Goal: Task Accomplishment & Management: Complete application form

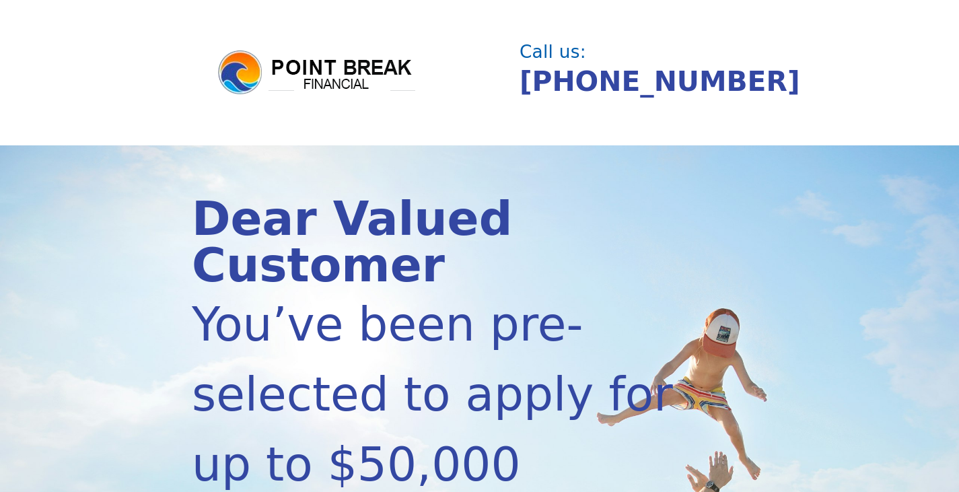
scroll to position [430, 0]
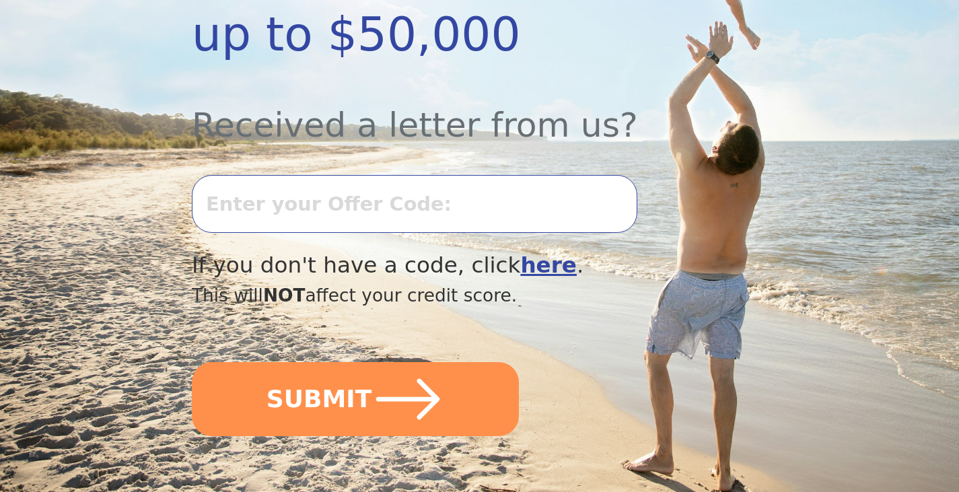
click at [520, 252] on b "here" at bounding box center [548, 265] width 57 height 26
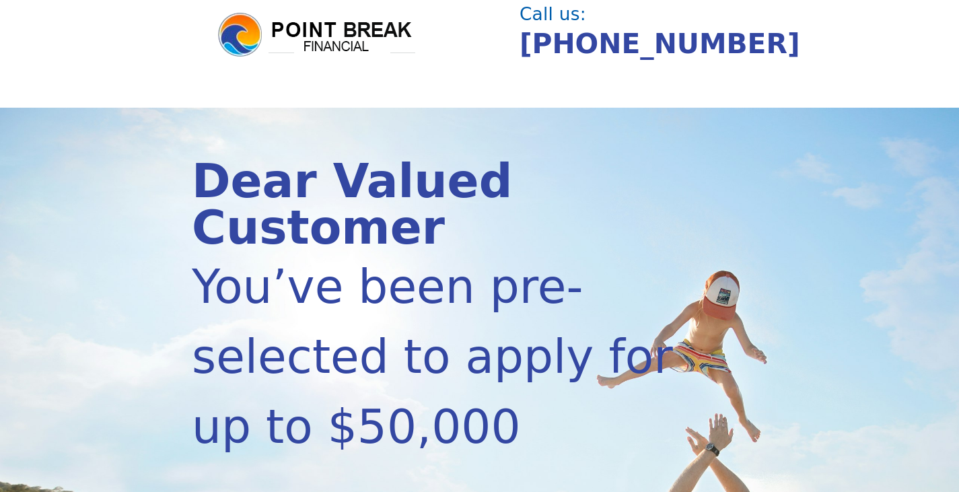
scroll to position [397, 0]
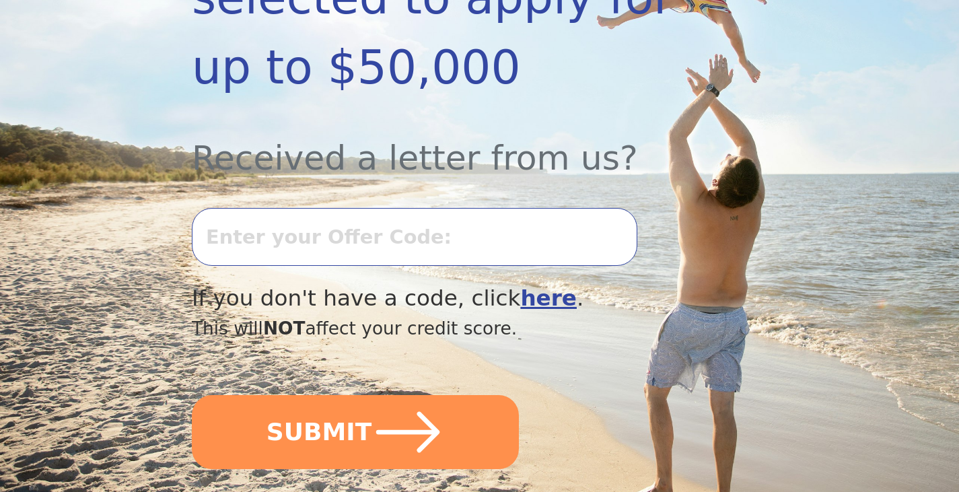
click at [520, 285] on b "here" at bounding box center [548, 298] width 57 height 26
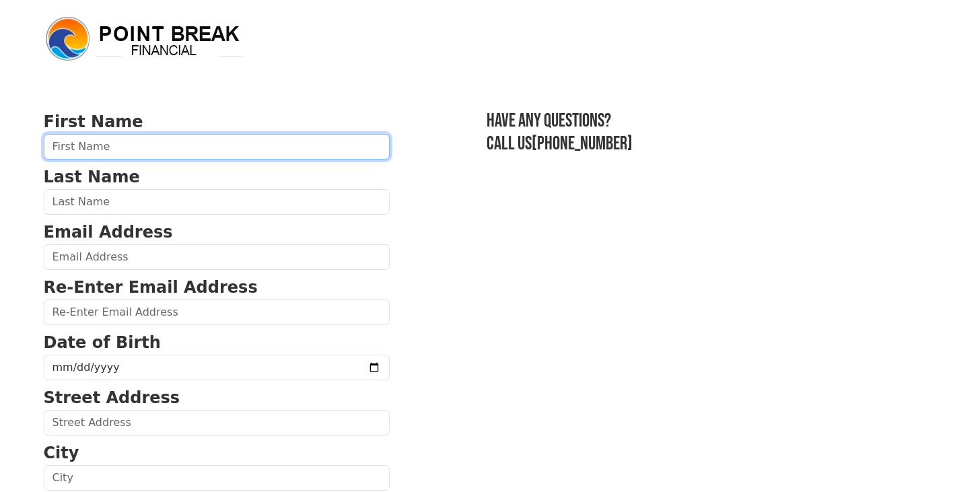
click at [254, 137] on input "text" at bounding box center [217, 147] width 346 height 26
type input "James"
type input "MASON"
type input "mrjtmason@aim.com"
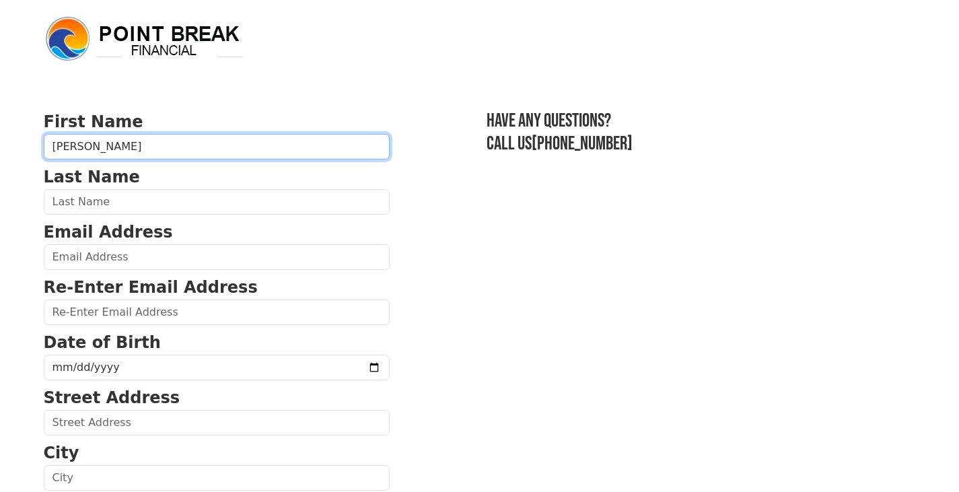
type input "11 Portsmouth Dr."
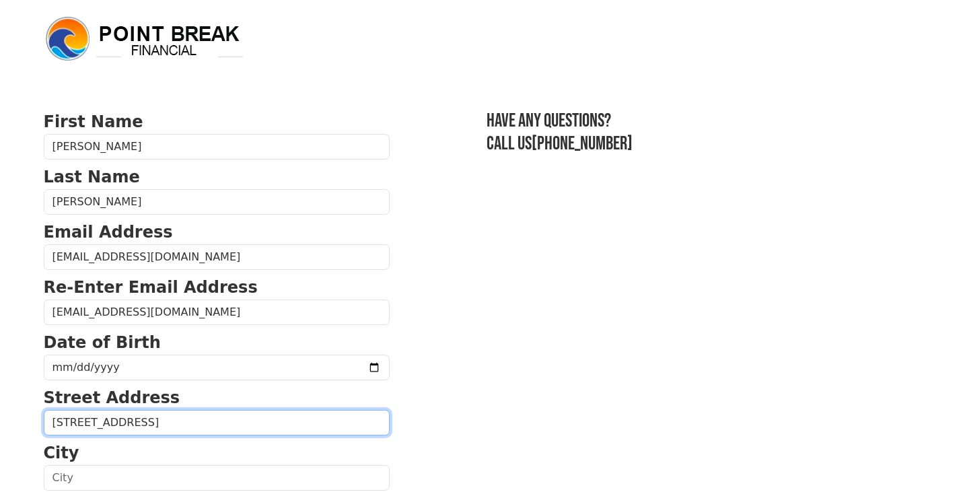
type input "NOVATO"
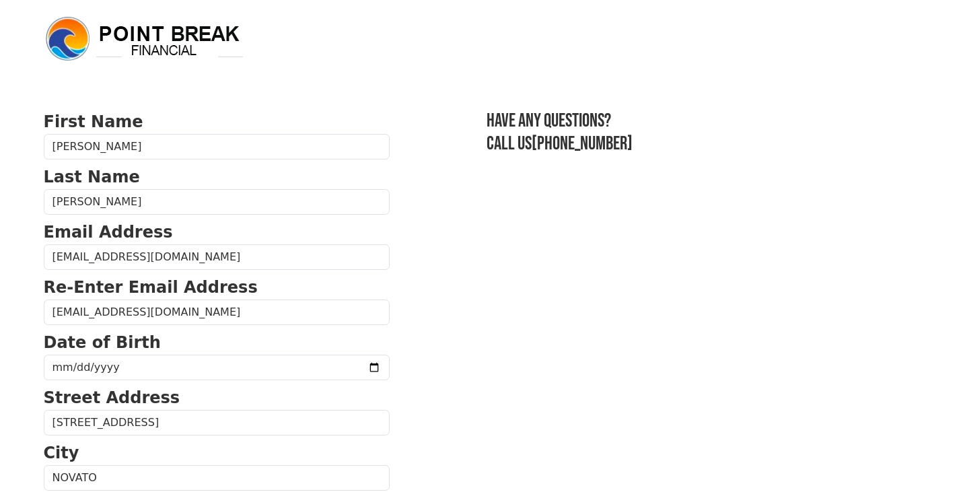
select select "CA"
type input "94949-8212"
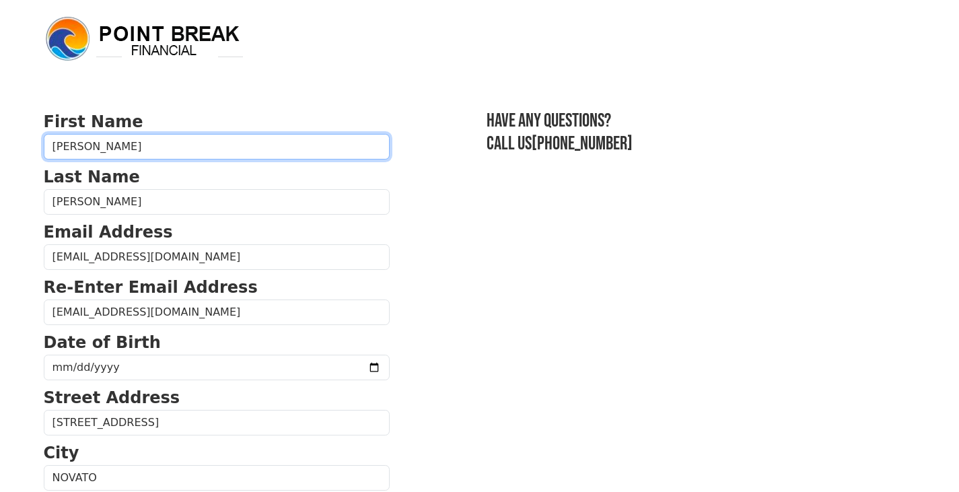
type input "(415) 971-0126"
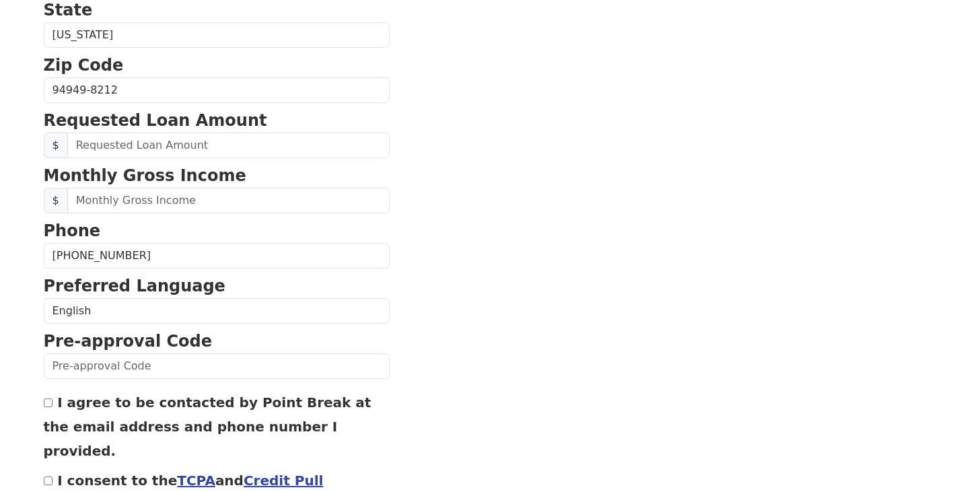
scroll to position [508, 0]
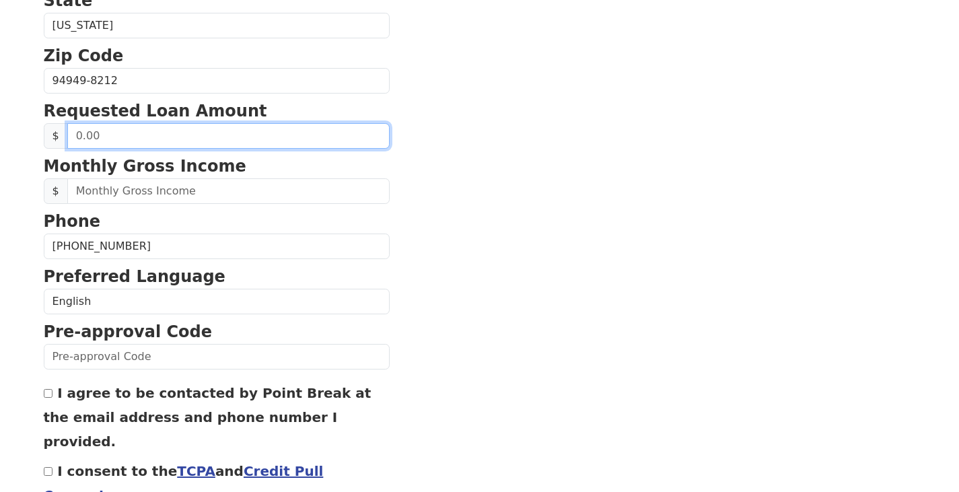
click at [215, 142] on input "text" at bounding box center [228, 136] width 322 height 26
type input "20,000.00"
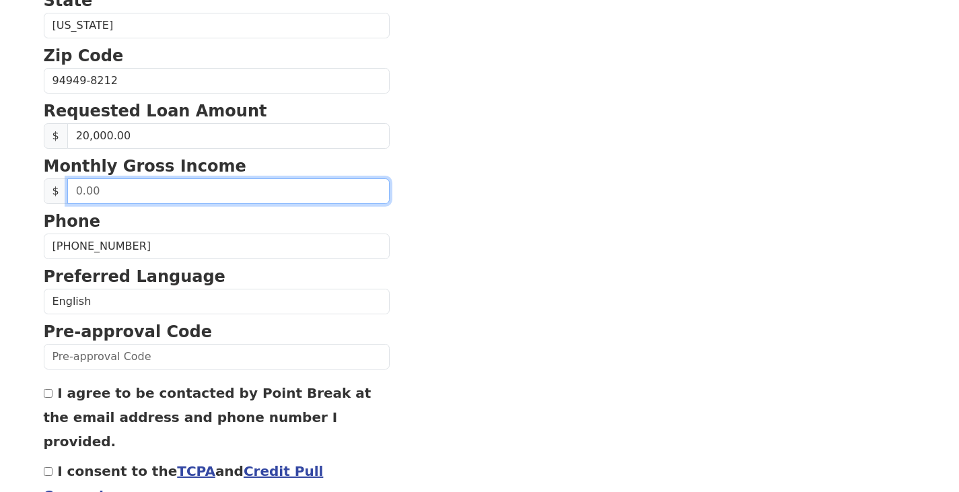
click at [180, 196] on input "text" at bounding box center [228, 191] width 322 height 26
type input "12,000.00"
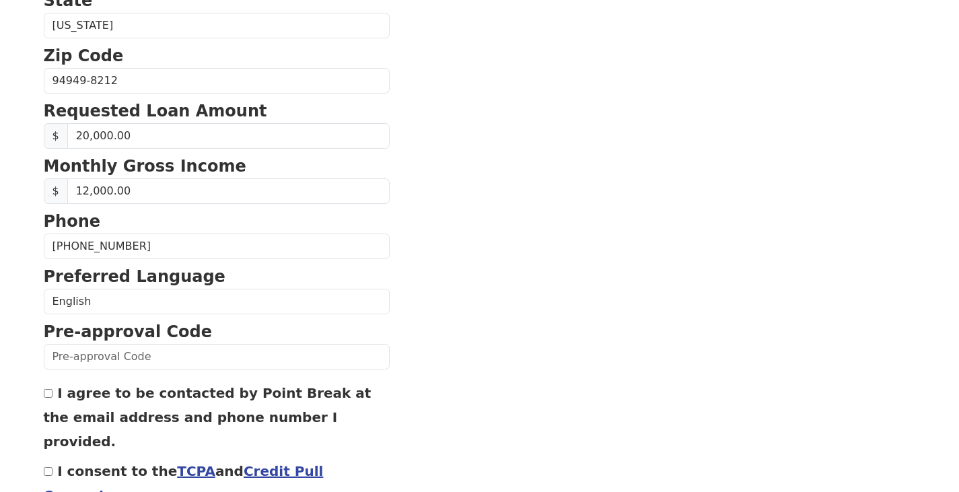
click at [50, 391] on input "I agree to be contacted by Point Break at the email address and phone number I …" at bounding box center [48, 393] width 9 height 9
checkbox input "false"
click at [47, 467] on input "I consent to the TCPA and Credit Pull Consent" at bounding box center [48, 471] width 9 height 9
checkbox input "true"
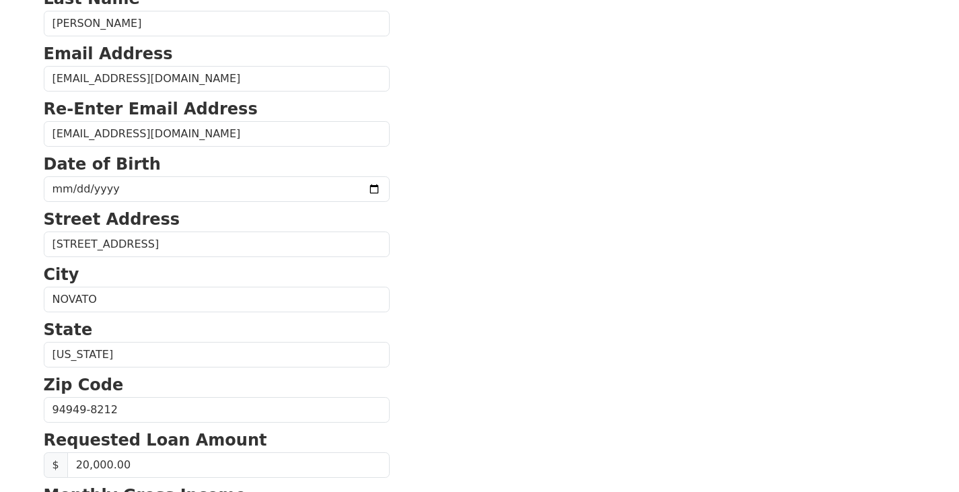
scroll to position [171, 0]
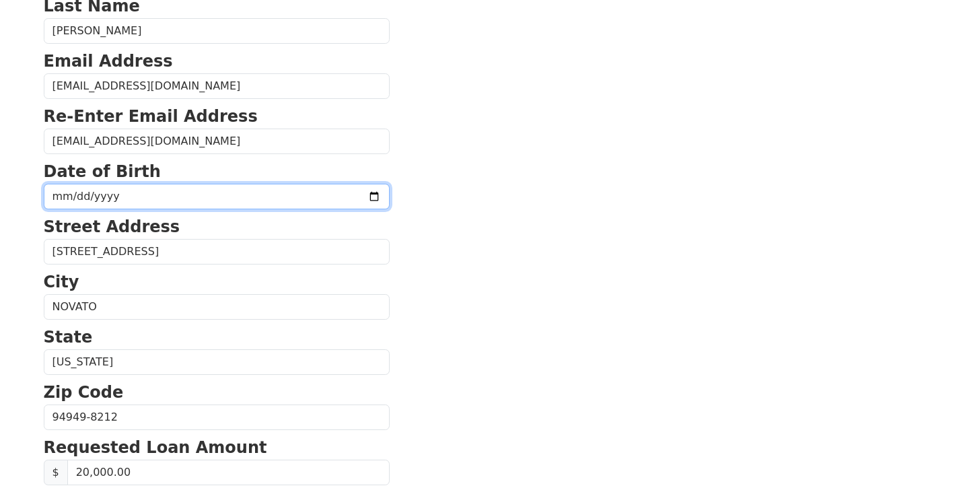
click at [314, 188] on input "date" at bounding box center [217, 197] width 346 height 26
type input "1972-11-28"
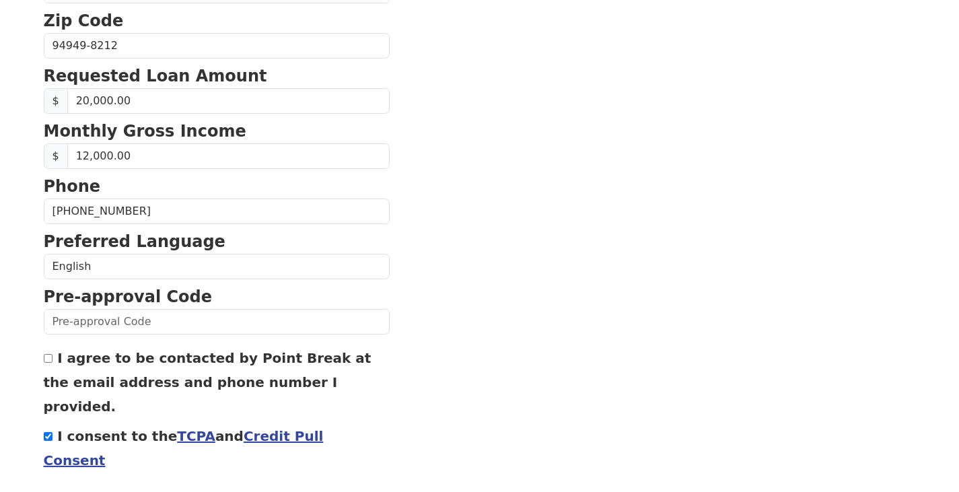
scroll to position [543, 0]
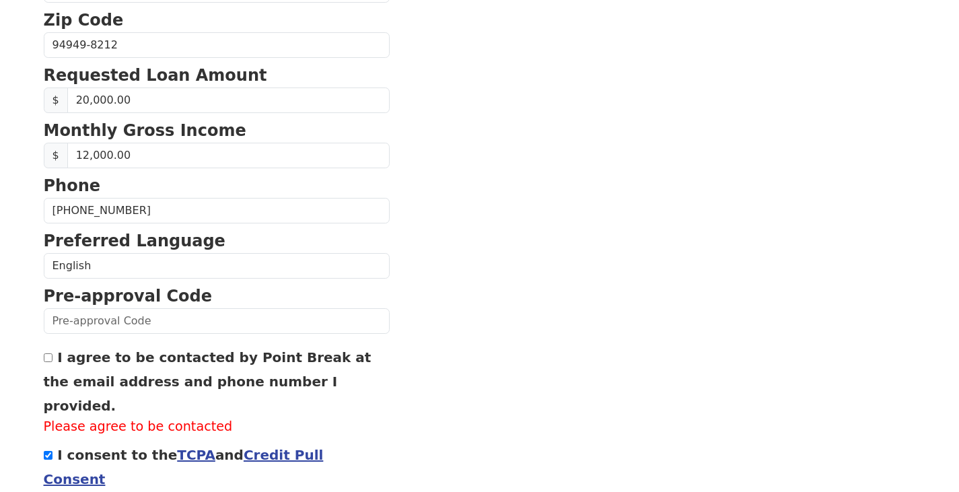
click at [44, 357] on input "I agree to be contacted by Point Break at the email address and phone number I …" at bounding box center [48, 357] width 9 height 9
checkbox input "true"
